Goal: Transaction & Acquisition: Subscribe to service/newsletter

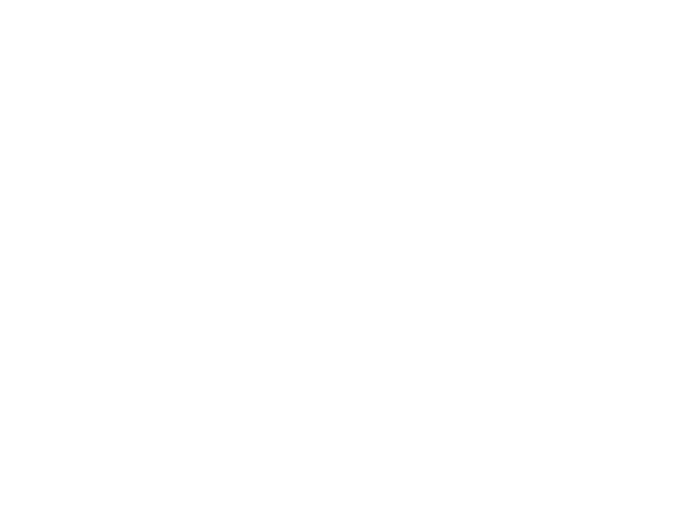
click at [176, 225] on div at bounding box center [348, 261] width 697 height 522
click at [230, 40] on div at bounding box center [348, 261] width 697 height 522
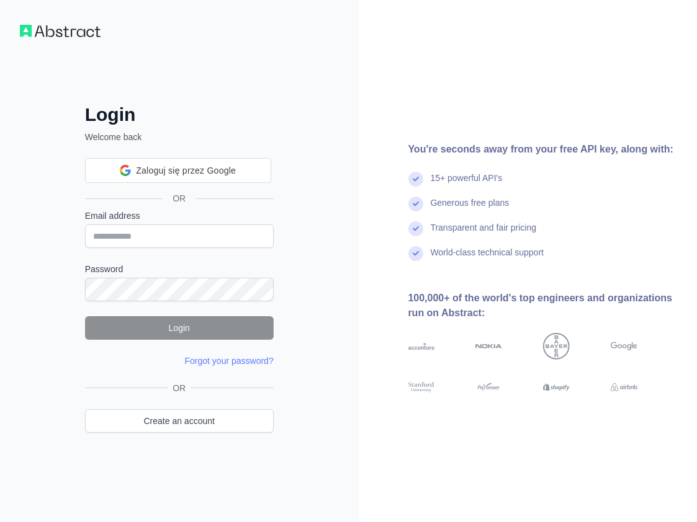
click at [252, 80] on div "Login Welcome back Zaloguj się przez Google Zaloguj się przez Google. Otwiera s…" at bounding box center [179, 261] width 238 height 414
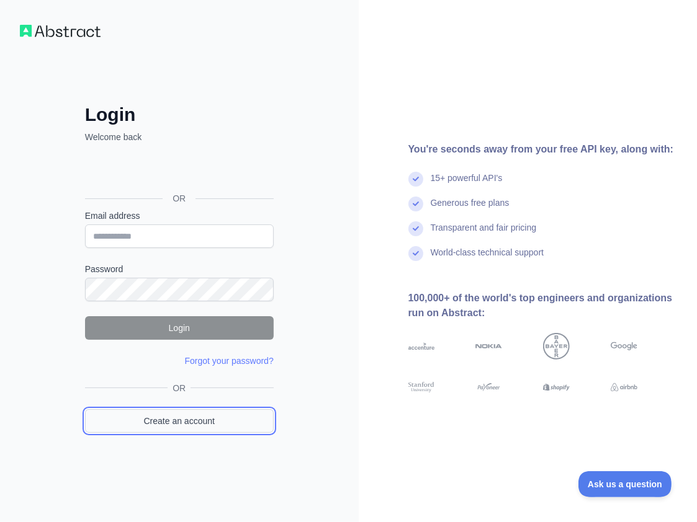
click at [251, 414] on link "Create an account" at bounding box center [179, 421] width 189 height 24
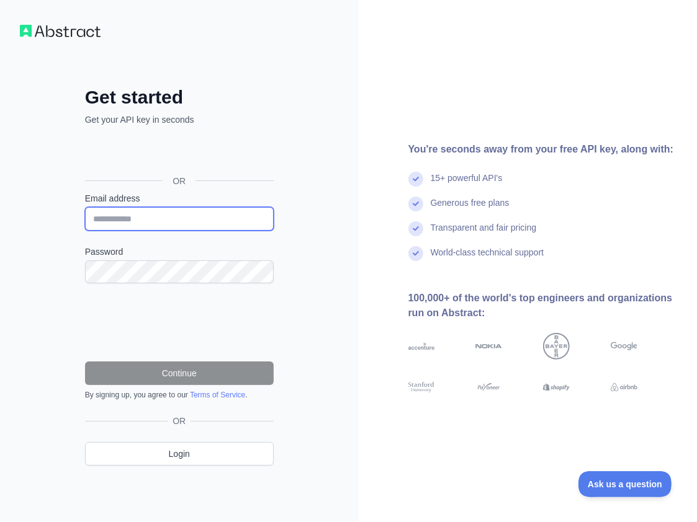
click at [150, 223] on input "Email address" at bounding box center [179, 219] width 189 height 24
paste input "**********"
type input "**********"
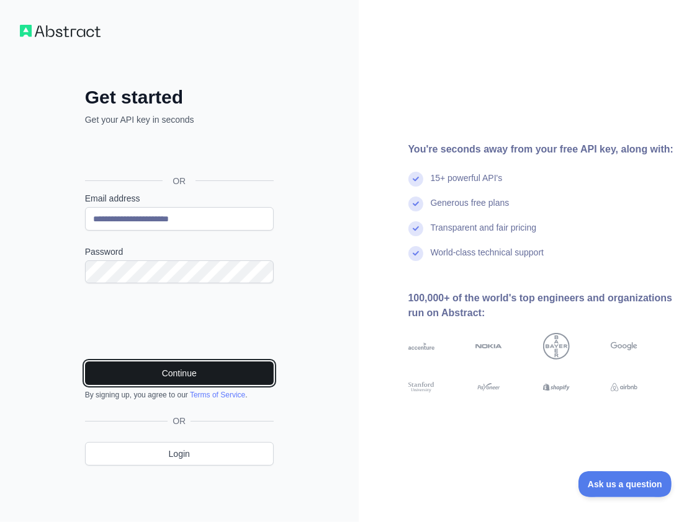
click at [156, 379] on button "Continue" at bounding box center [179, 374] width 189 height 24
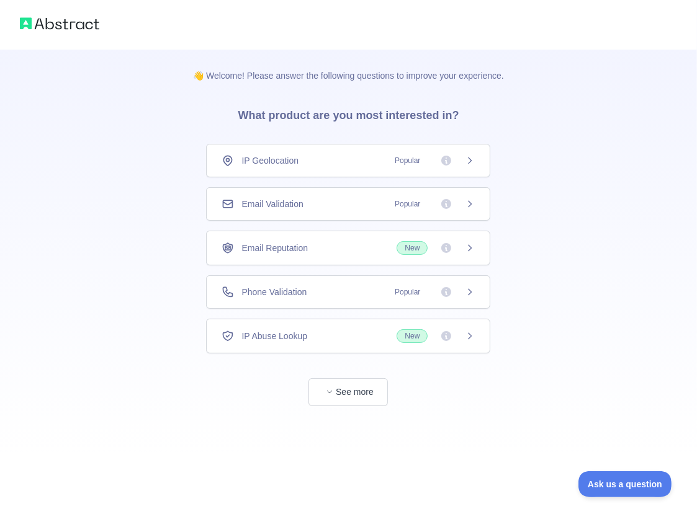
click at [290, 207] on span "Email Validation" at bounding box center [271, 204] width 61 height 12
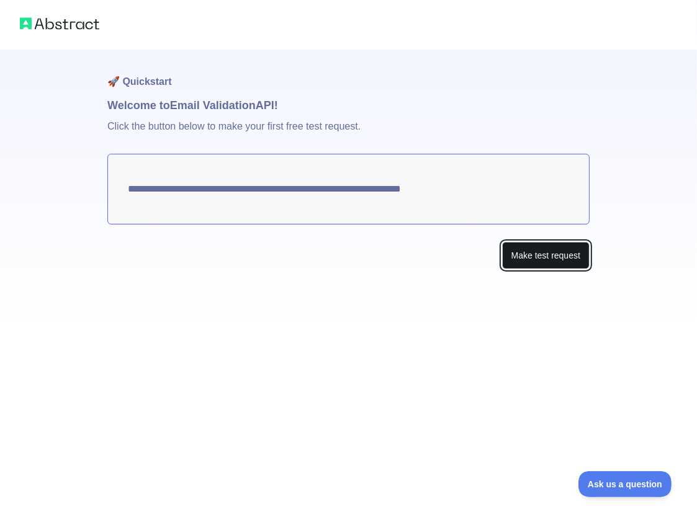
click at [558, 259] on button "Make test request" at bounding box center [545, 256] width 87 height 28
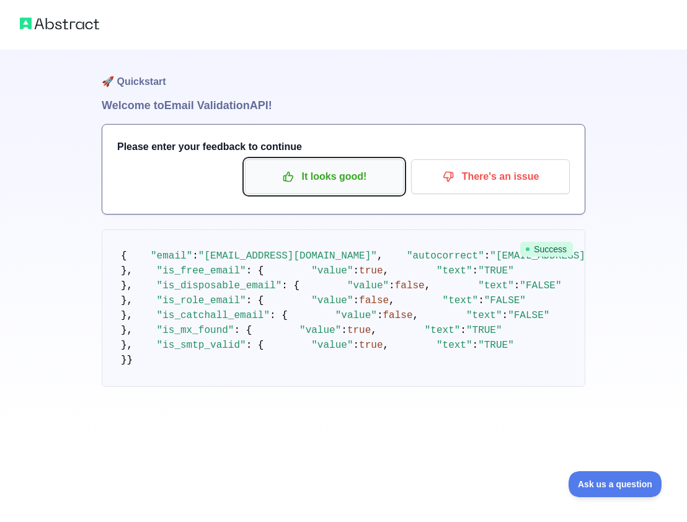
click at [307, 179] on p "It looks good!" at bounding box center [324, 176] width 140 height 21
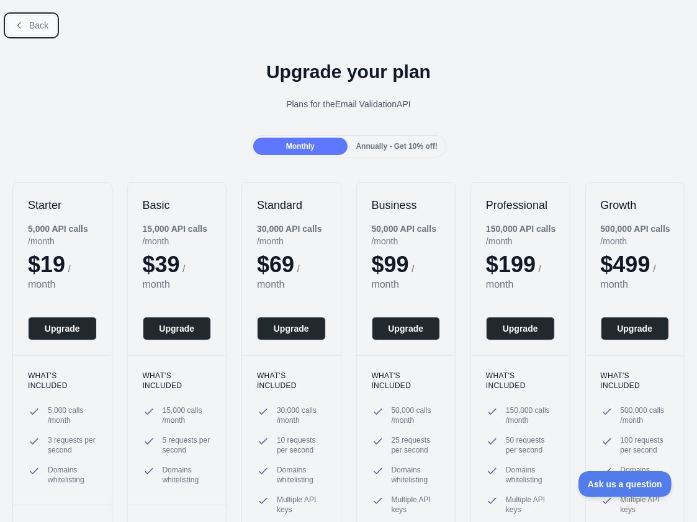
click at [42, 32] on button "Back" at bounding box center [31, 25] width 50 height 21
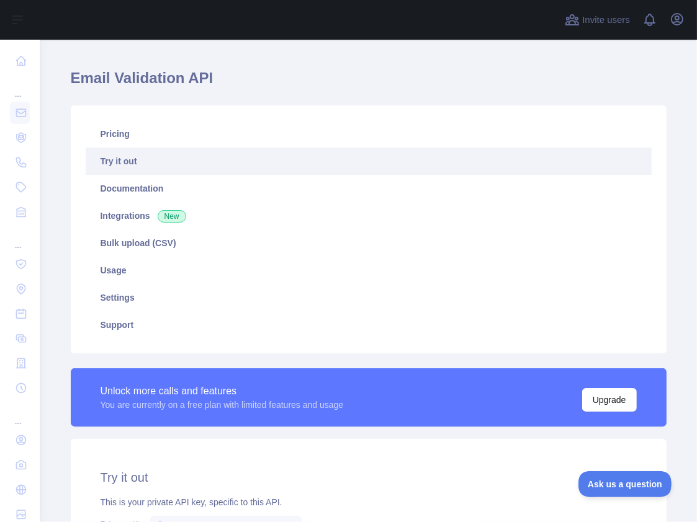
scroll to position [186, 0]
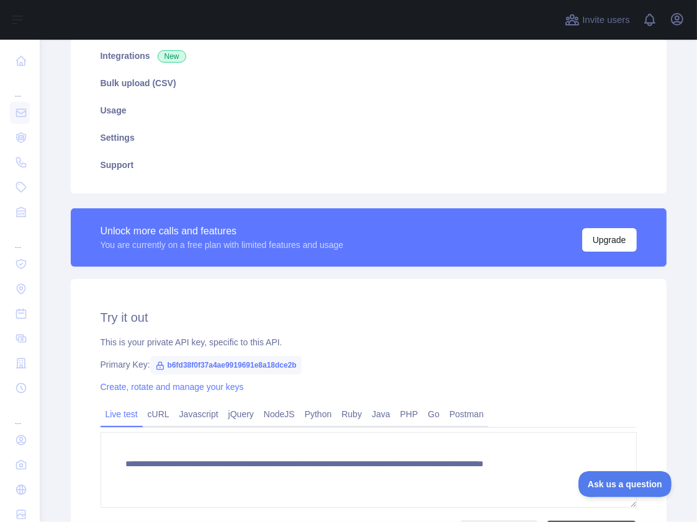
click at [243, 362] on span "b6fd38f0f37a4ae9919691e8a18dce2b" at bounding box center [225, 365] width 151 height 19
copy span "b6fd38f0f37a4ae9919691e8a18dce2b"
